Goal: Task Accomplishment & Management: Manage account settings

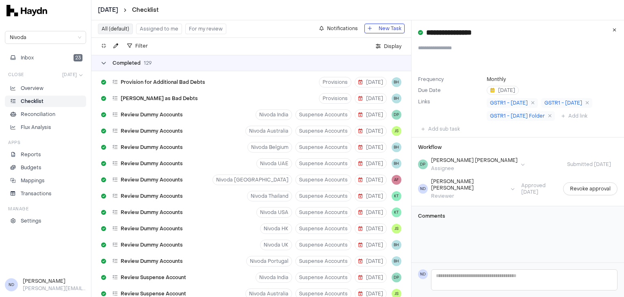
click at [105, 62] on icon at bounding box center [103, 63] width 5 height 5
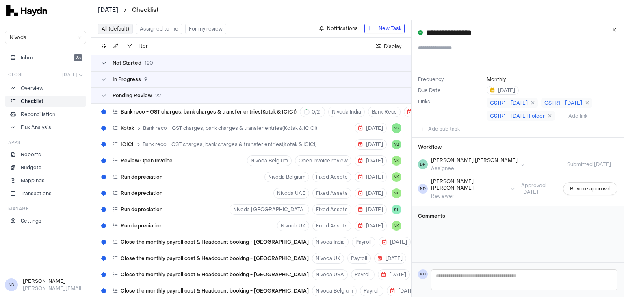
click at [115, 63] on span "Not Started" at bounding box center [127, 63] width 29 height 7
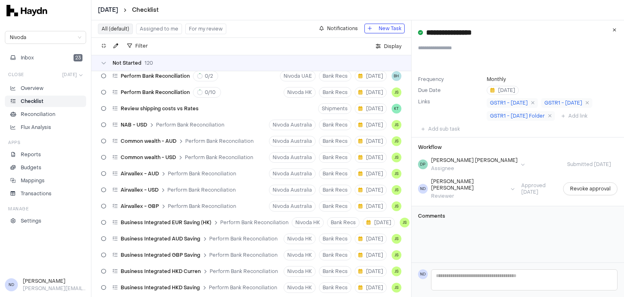
scroll to position [166, 0]
click at [103, 123] on icon at bounding box center [103, 124] width 5 height 5
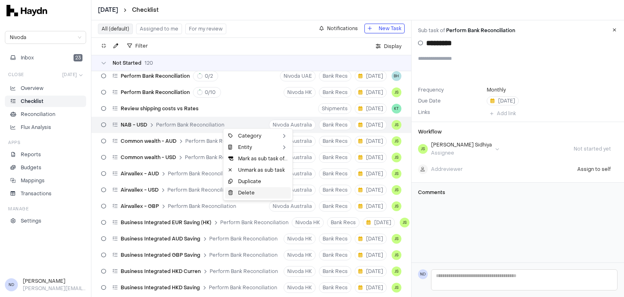
click at [252, 192] on div "Delete" at bounding box center [258, 192] width 66 height 11
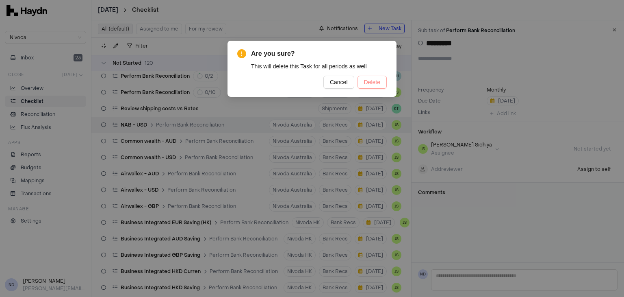
click at [376, 82] on span "Delete" at bounding box center [372, 82] width 16 height 9
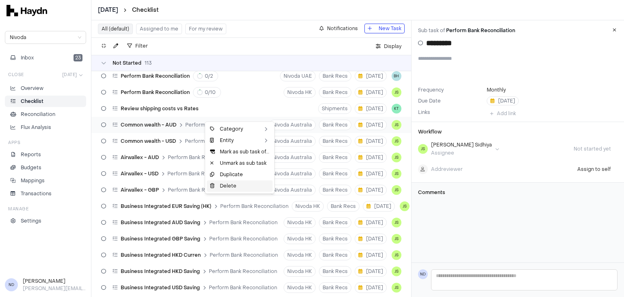
click at [227, 188] on div "Delete" at bounding box center [240, 185] width 66 height 11
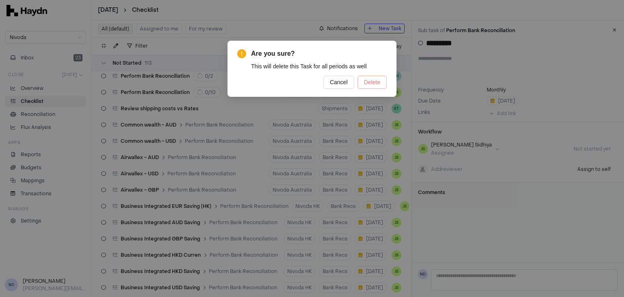
click at [367, 83] on span "Delete" at bounding box center [372, 82] width 16 height 9
